Goal: Information Seeking & Learning: Check status

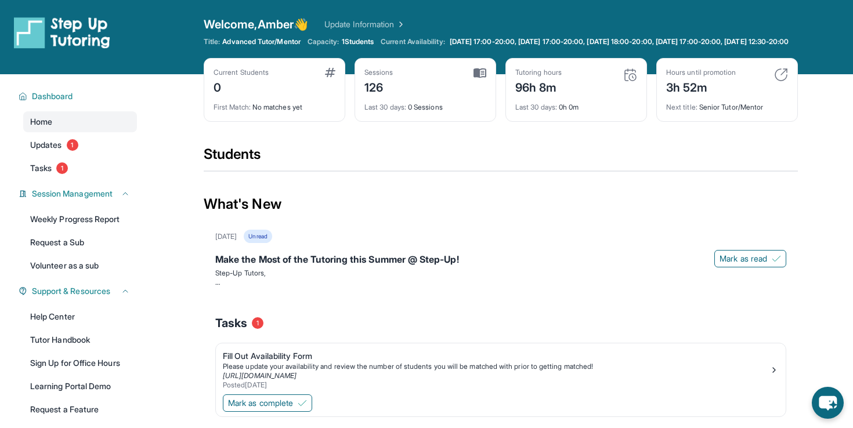
scroll to position [84, 0]
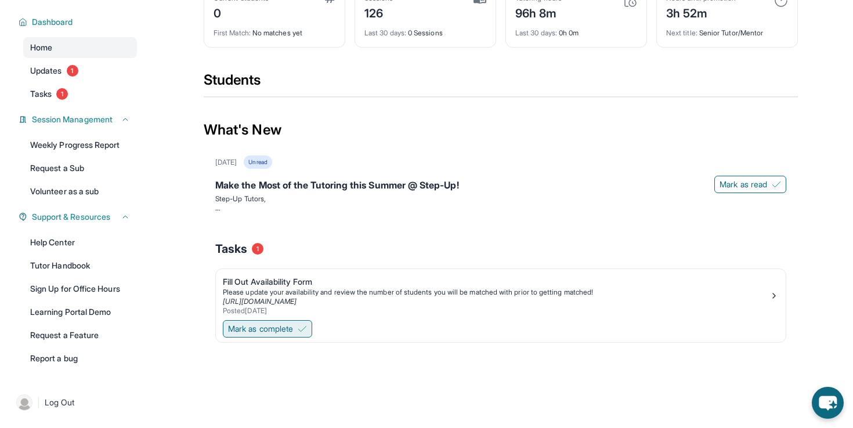
click at [292, 327] on span "Mark as complete" at bounding box center [260, 329] width 65 height 12
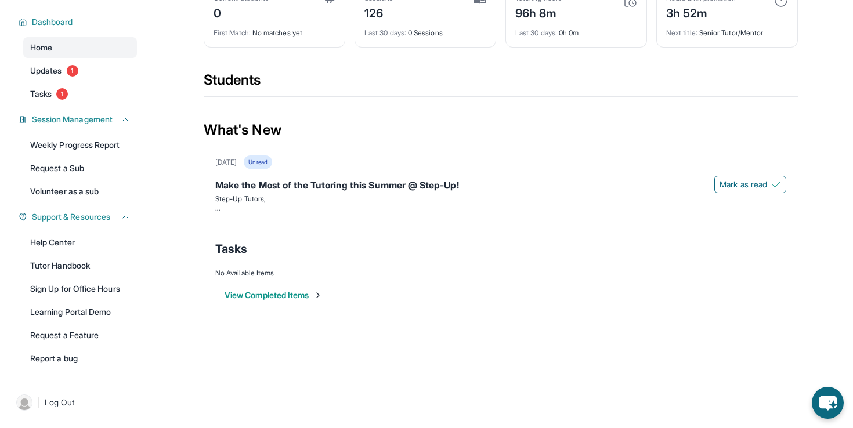
scroll to position [0, 0]
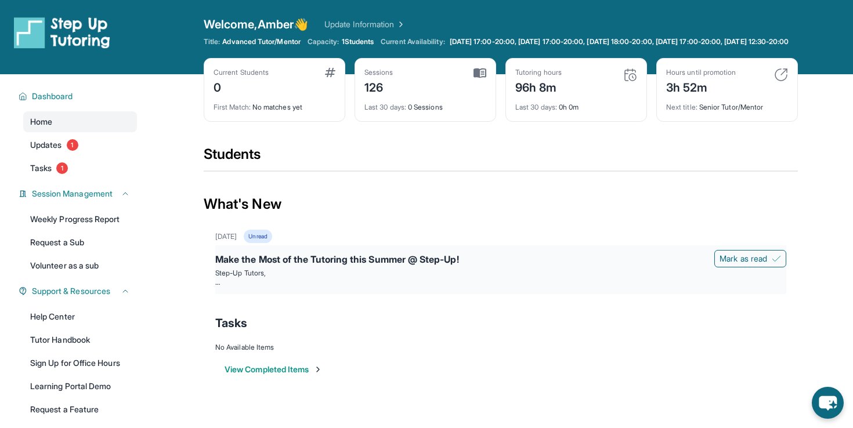
click at [483, 261] on div "Make the Most of the Tutoring this Summer @ Step-Up!" at bounding box center [500, 260] width 571 height 16
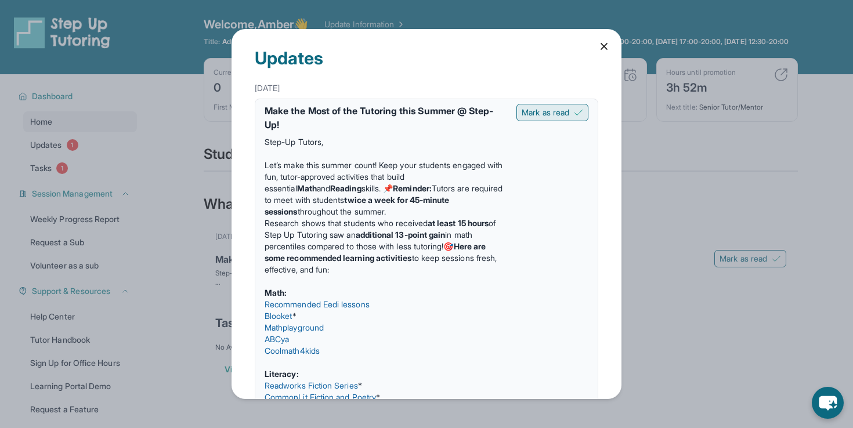
click at [545, 115] on span "Mark as read" at bounding box center [546, 113] width 48 height 12
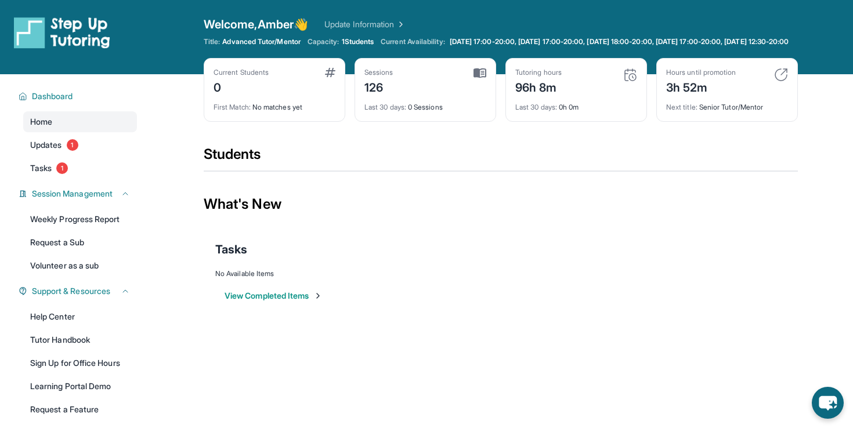
click at [266, 96] on div "0" at bounding box center [241, 86] width 55 height 19
click at [323, 84] on div "Current Students 0" at bounding box center [275, 82] width 122 height 28
click at [48, 147] on link "Updates 1" at bounding box center [80, 145] width 114 height 21
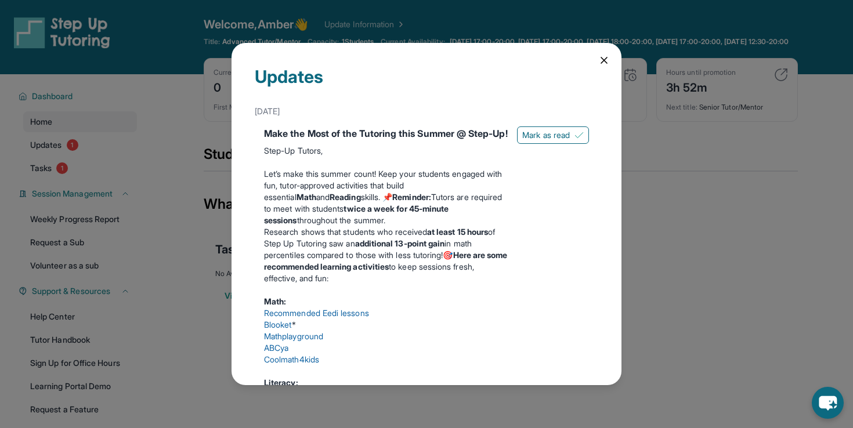
click at [602, 67] on div "Updates [DATE] Make the Most of the Tutoring this Summer @ Step-Up! Step-Up Tut…" at bounding box center [427, 214] width 390 height 342
click at [608, 61] on icon at bounding box center [604, 61] width 12 height 12
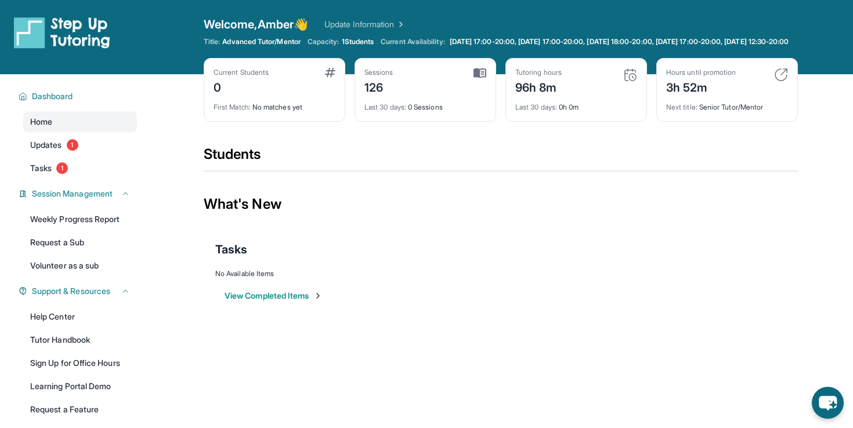
click at [702, 96] on div "3h 52m" at bounding box center [701, 86] width 70 height 19
drag, startPoint x: 702, startPoint y: 99, endPoint x: 687, endPoint y: 118, distance: 23.6
click at [705, 118] on div "Hours until promotion 3h 52m Next title : Senior Tutor/Mentor" at bounding box center [727, 90] width 142 height 64
click at [535, 111] on span "Last 30 days :" at bounding box center [536, 107] width 42 height 9
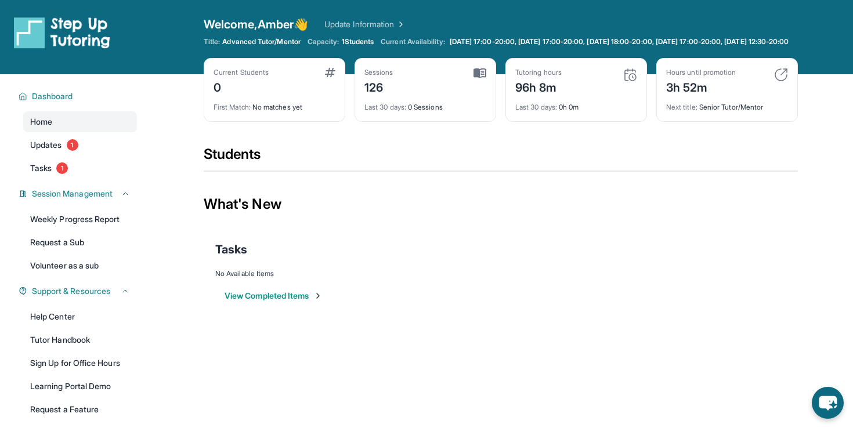
click at [536, 111] on span "Last 30 days :" at bounding box center [536, 107] width 42 height 9
drag, startPoint x: 536, startPoint y: 116, endPoint x: 639, endPoint y: 102, distance: 104.8
click at [639, 102] on div "Tutoring hours 96h 8m Last 30 days : 0h 0m" at bounding box center [576, 90] width 142 height 64
click at [784, 82] on img at bounding box center [781, 75] width 14 height 14
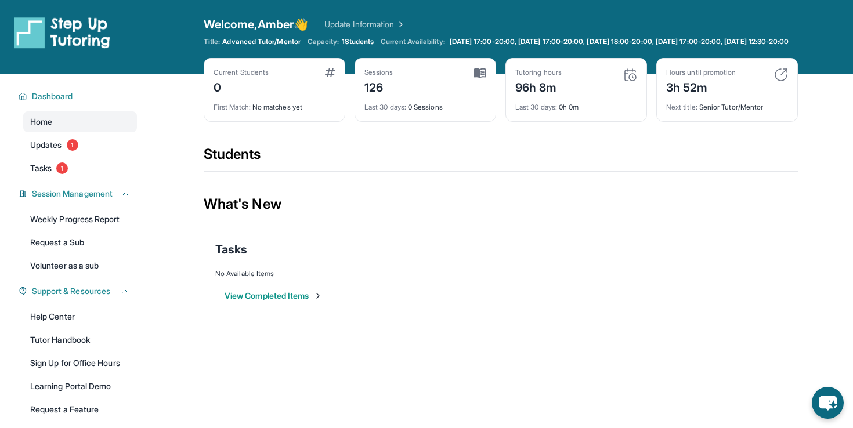
click at [436, 122] on div "Sessions 126 Last 30 days : 0 Sessions" at bounding box center [426, 90] width 142 height 64
